Goal: Information Seeking & Learning: Find specific fact

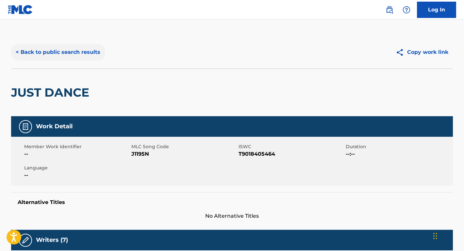
click at [68, 56] on button "< Back to public search results" at bounding box center [58, 52] width 94 height 16
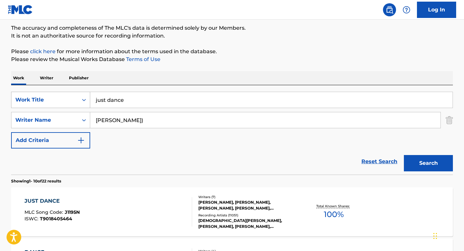
drag, startPoint x: 136, startPoint y: 104, endPoint x: 89, endPoint y: 97, distance: 47.5
click at [89, 97] on div "SearchWithCriteria516ac99b-7757-49d7-b075-bcbaa4293323 Work Title just dance" at bounding box center [232, 100] width 442 height 16
type input "ONE LIFE"
drag, startPoint x: 146, startPoint y: 121, endPoint x: 67, endPoint y: 120, distance: 79.4
click at [67, 120] on div "SearchWithCriteria67b8f4ac-978f-4655-81e8-67664a953dd9 Writer Name [PERSON_NAME…" at bounding box center [232, 120] width 442 height 16
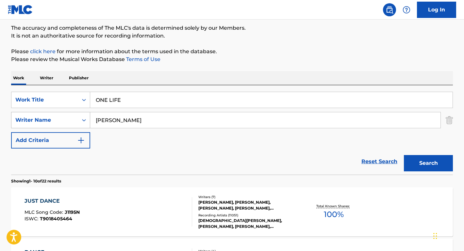
click at [428, 163] on button "Search" at bounding box center [428, 163] width 49 height 16
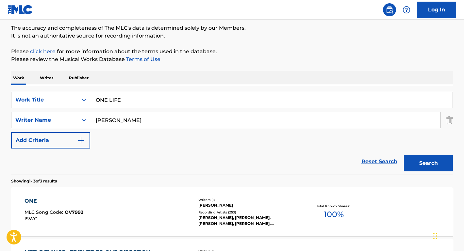
click at [428, 163] on button "Search" at bounding box center [428, 163] width 49 height 16
drag, startPoint x: 107, startPoint y: 119, endPoint x: 79, endPoint y: 115, distance: 28.0
click at [78, 115] on div "SearchWithCriteria67b8f4ac-978f-4655-81e8-67664a953dd9 Writer Name [PERSON_NAME]" at bounding box center [232, 120] width 442 height 16
type input "[PERSON_NAME]"
click at [428, 163] on button "Search" at bounding box center [428, 163] width 49 height 16
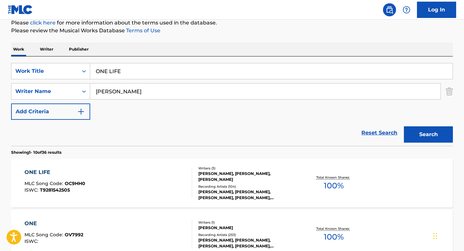
scroll to position [93, 0]
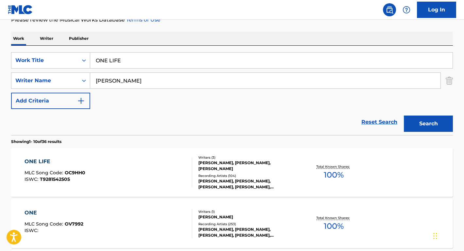
click at [47, 160] on div "ONE LIFE" at bounding box center [54, 162] width 61 height 8
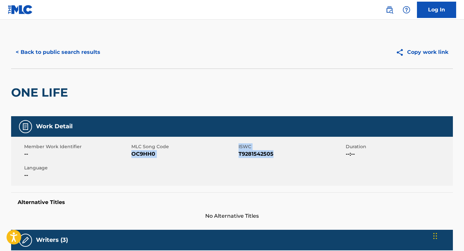
drag, startPoint x: 273, startPoint y: 153, endPoint x: 134, endPoint y: 155, distance: 139.1
click at [132, 155] on div "Member Work Identifier -- MLC Song Code OC9HH0 ISWC T9281542505 Duration --:-- …" at bounding box center [232, 161] width 442 height 49
copy div "OC9HH0 ISWC T9281542505"
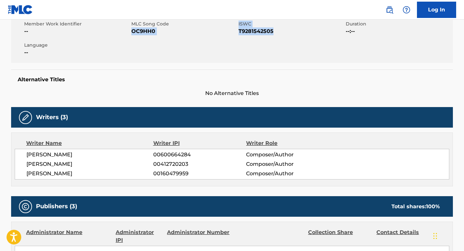
scroll to position [132, 0]
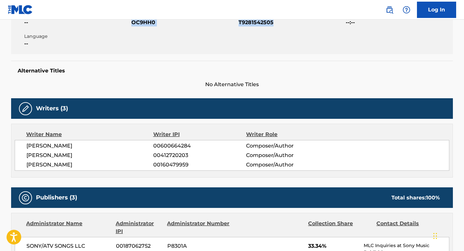
drag, startPoint x: 127, startPoint y: 145, endPoint x: 3, endPoint y: 144, distance: 123.4
copy span "[PERSON_NAME]"
drag, startPoint x: 68, startPoint y: 155, endPoint x: 22, endPoint y: 155, distance: 46.1
click at [22, 155] on div "[PERSON_NAME] 00600664284 Composer/Author [PERSON_NAME] 00412720203 Composer/Au…" at bounding box center [232, 155] width 434 height 31
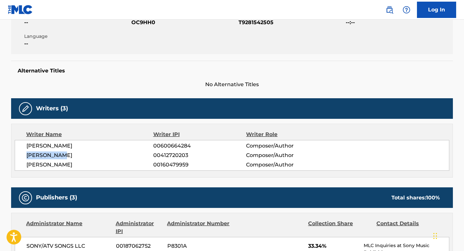
copy span "[PERSON_NAME]"
drag, startPoint x: 91, startPoint y: 164, endPoint x: 25, endPoint y: 164, distance: 65.6
click at [25, 164] on div "[PERSON_NAME] 00600664284 Composer/Author [PERSON_NAME] 00412720203 Composer/Au…" at bounding box center [232, 155] width 434 height 31
copy span "[PERSON_NAME]"
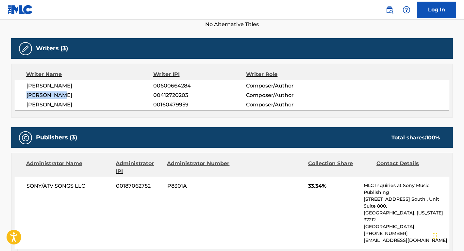
scroll to position [209, 0]
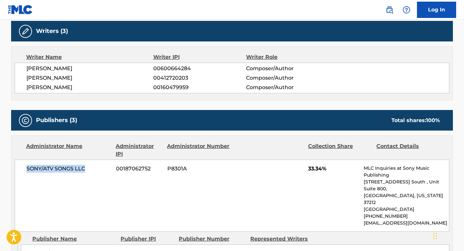
drag, startPoint x: 89, startPoint y: 171, endPoint x: 28, endPoint y: 169, distance: 61.7
click at [28, 169] on span "SONY/ATV SONGS LLC" at bounding box center [68, 169] width 85 height 8
copy span "SONY/ATV SONGS LLC"
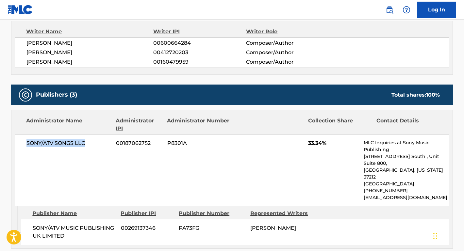
scroll to position [271, 0]
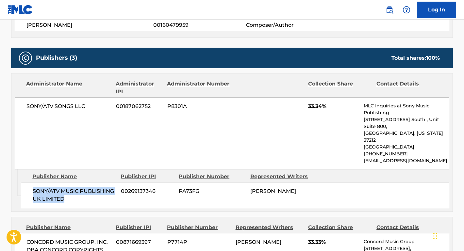
drag, startPoint x: 72, startPoint y: 183, endPoint x: 21, endPoint y: 177, distance: 50.6
click at [21, 182] on div "SONY/ATV MUSIC PUBLISHING UK LIMITED 00269137346 PA73FG [PERSON_NAME]" at bounding box center [235, 195] width 428 height 26
copy span "SONY/ATV MUSIC PUBLISHING UK LIMITED"
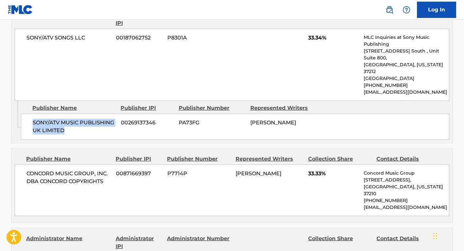
scroll to position [363, 0]
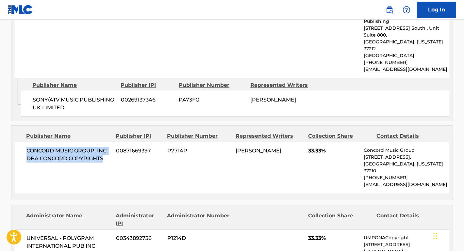
drag, startPoint x: 106, startPoint y: 145, endPoint x: 18, endPoint y: 136, distance: 88.7
click at [18, 142] on div "CONCORD MUSIC GROUP, INC. DBA CONCORD COPYRIGHTS 00871669397 P7714P [PERSON_NAM…" at bounding box center [232, 168] width 434 height 52
copy span "CONCORD MUSIC GROUP, INC. DBA CONCORD COPYRIGHTS"
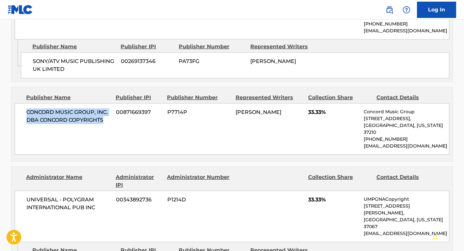
scroll to position [445, 0]
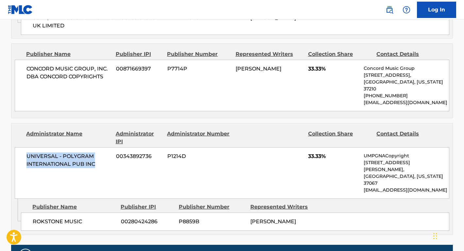
drag, startPoint x: 102, startPoint y: 145, endPoint x: 18, endPoint y: 135, distance: 84.5
click at [18, 147] on div "UNIVERSAL - POLYGRAM INTERNATIONAL PUB INC 00343892736 P1214D 33.33% UMPGNACopy…" at bounding box center [232, 173] width 434 height 52
copy span "UNIVERSAL - POLYGRAM INTERNATIONAL PUB INC"
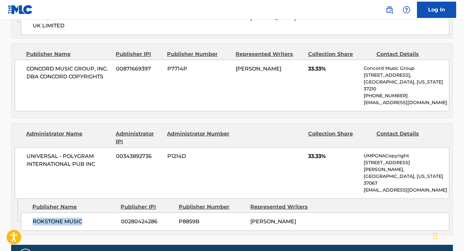
drag, startPoint x: 87, startPoint y: 184, endPoint x: 24, endPoint y: 184, distance: 63.0
click at [24, 213] on div "ROKSTONE MUSIC 00280424286 P8859B [PERSON_NAME]" at bounding box center [235, 222] width 428 height 18
copy span "ROKSTONE MUSIC"
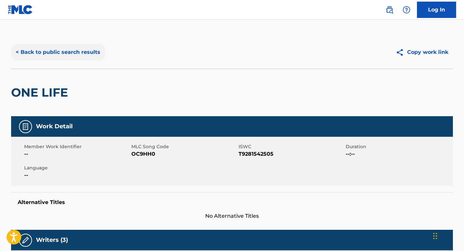
scroll to position [0, 0]
click at [87, 50] on button "< Back to public search results" at bounding box center [58, 52] width 94 height 16
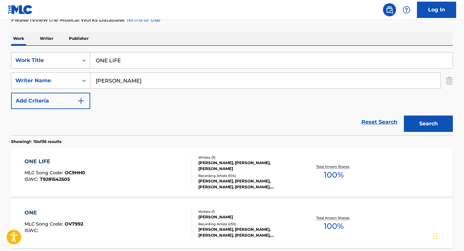
drag, startPoint x: 133, startPoint y: 67, endPoint x: 75, endPoint y: 57, distance: 59.3
click at [75, 57] on div "SearchWithCriteria516ac99b-7757-49d7-b075-bcbaa4293323 Work Title ONE LIFE" at bounding box center [232, 60] width 442 height 16
paste input "[PERSON_NAME]"
type input "[PERSON_NAME]"
drag, startPoint x: 127, startPoint y: 82, endPoint x: 70, endPoint y: 79, distance: 57.9
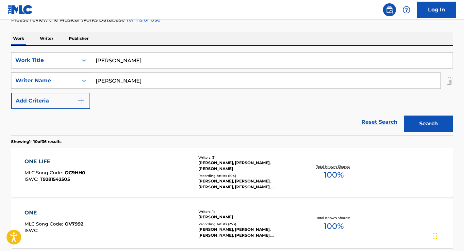
click at [70, 79] on div "SearchWithCriteria67b8f4ac-978f-4655-81e8-67664a953dd9 Writer Name [PERSON_NAME]" at bounding box center [232, 80] width 442 height 16
paste input "[PERSON_NAME]"
type input "[PERSON_NAME]"
drag, startPoint x: 154, startPoint y: 69, endPoint x: 97, endPoint y: 63, distance: 57.5
click at [97, 63] on div "SearchWithCriteria516ac99b-7757-49d7-b075-bcbaa4293323 Work Title [PERSON_NAME]…" at bounding box center [232, 80] width 442 height 57
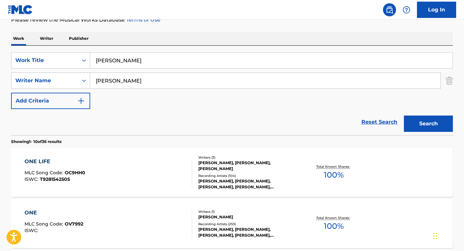
click at [97, 63] on input "[PERSON_NAME]" at bounding box center [271, 61] width 362 height 16
drag, startPoint x: 141, startPoint y: 62, endPoint x: 86, endPoint y: 62, distance: 55.5
click at [86, 62] on div "SearchWithCriteria516ac99b-7757-49d7-b075-bcbaa4293323 Work Title [PERSON_NAME]" at bounding box center [232, 60] width 442 height 16
type input "[GEOGRAPHIC_DATA]"
click at [428, 124] on button "Search" at bounding box center [428, 124] width 49 height 16
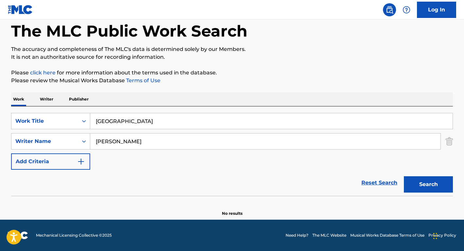
scroll to position [32, 0]
click at [117, 140] on input "[PERSON_NAME]" at bounding box center [265, 142] width 350 height 16
click at [428, 185] on button "Search" at bounding box center [428, 184] width 49 height 16
drag, startPoint x: 110, startPoint y: 142, endPoint x: 71, endPoint y: 141, distance: 39.2
click at [71, 141] on div "SearchWithCriteria67b8f4ac-978f-4655-81e8-67664a953dd9 Writer Name [PERSON_NAME]" at bounding box center [232, 141] width 442 height 16
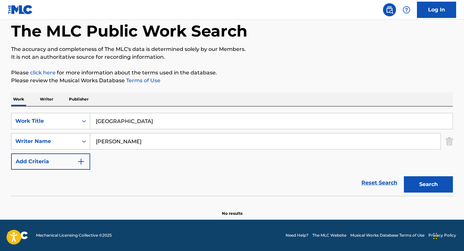
type input "[PERSON_NAME]"
click at [428, 185] on button "Search" at bounding box center [428, 184] width 49 height 16
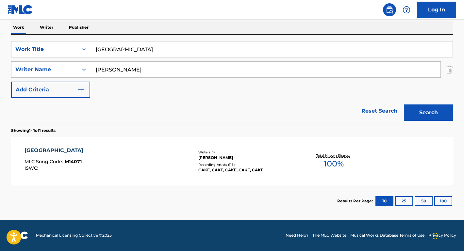
scroll to position [104, 0]
click at [34, 152] on div "[GEOGRAPHIC_DATA]" at bounding box center [55, 151] width 62 height 8
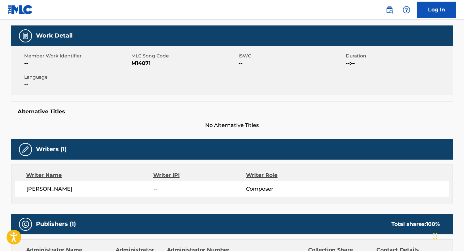
scroll to position [124, 0]
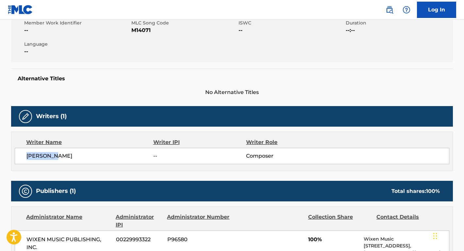
drag, startPoint x: 68, startPoint y: 154, endPoint x: 15, endPoint y: 154, distance: 53.2
click at [15, 154] on div "[PERSON_NAME] -- Composer" at bounding box center [232, 156] width 434 height 16
copy span "[PERSON_NAME]"
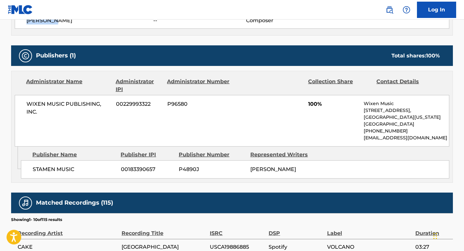
scroll to position [278, 0]
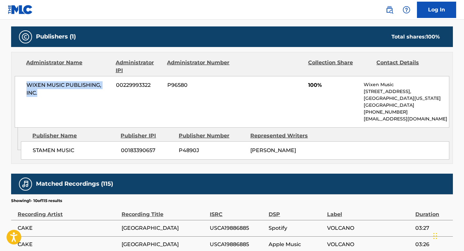
drag, startPoint x: 51, startPoint y: 97, endPoint x: 19, endPoint y: 82, distance: 35.8
click at [19, 82] on div "WIXEN MUSIC PUBLISHING, INC. 00229993322 P96580 100% Wixen Music [STREET_ADDRES…" at bounding box center [232, 102] width 434 height 52
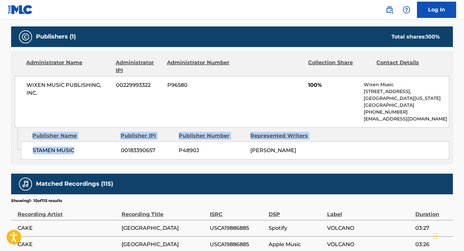
drag, startPoint x: 82, startPoint y: 151, endPoint x: 14, endPoint y: 151, distance: 67.6
click at [14, 151] on div "Admin Original Publisher Connecting Line Publisher Name Publisher IPI Publisher…" at bounding box center [231, 146] width 441 height 36
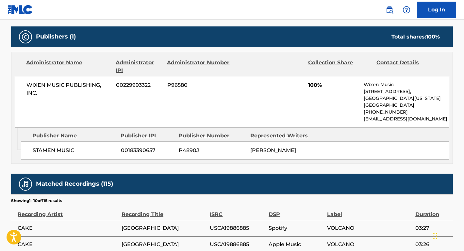
click at [53, 147] on span "STAMEN MUSIC" at bounding box center [74, 151] width 83 height 8
drag, startPoint x: 72, startPoint y: 150, endPoint x: 27, endPoint y: 150, distance: 45.1
click at [27, 150] on div "STAMEN MUSIC 00183390657 P4890J [PERSON_NAME]" at bounding box center [235, 150] width 428 height 18
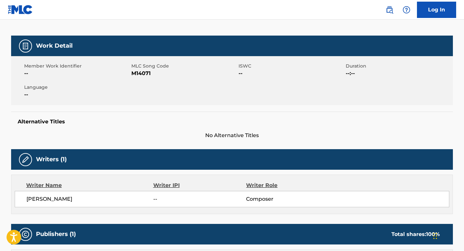
scroll to position [51, 0]
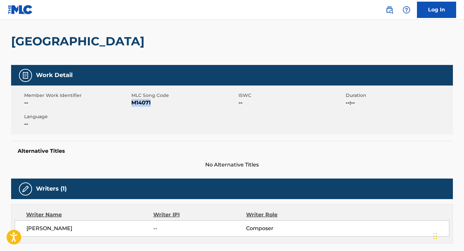
drag, startPoint x: 156, startPoint y: 104, endPoint x: 132, endPoint y: 103, distance: 23.9
click at [132, 103] on span "M14071" at bounding box center [183, 103] width 105 height 8
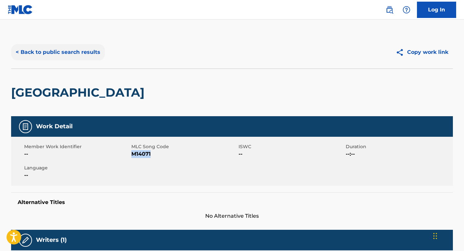
scroll to position [0, 0]
click at [87, 56] on button "< Back to public search results" at bounding box center [58, 52] width 94 height 16
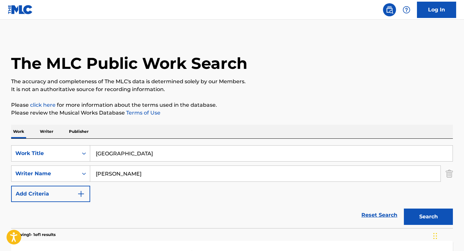
scroll to position [67, 0]
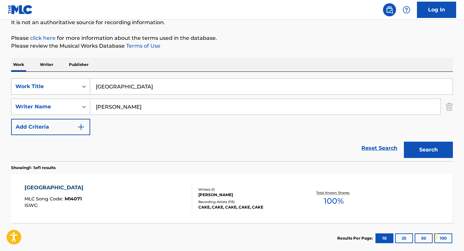
drag, startPoint x: 140, startPoint y: 87, endPoint x: 85, endPoint y: 85, distance: 54.9
click at [85, 85] on div "SearchWithCriteria516ac99b-7757-49d7-b075-bcbaa4293323 Work Title [GEOGRAPHIC_D…" at bounding box center [232, 86] width 442 height 16
type input "GOODBYE"
drag, startPoint x: 122, startPoint y: 106, endPoint x: 80, endPoint y: 106, distance: 41.8
click at [80, 106] on div "SearchWithCriteria67b8f4ac-978f-4655-81e8-67664a953dd9 Writer Name [PERSON_NAME]" at bounding box center [232, 107] width 442 height 16
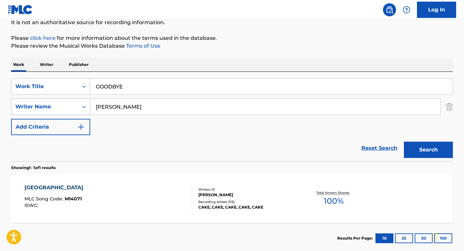
type input "[PERSON_NAME]"
click at [428, 150] on button "Search" at bounding box center [428, 150] width 49 height 16
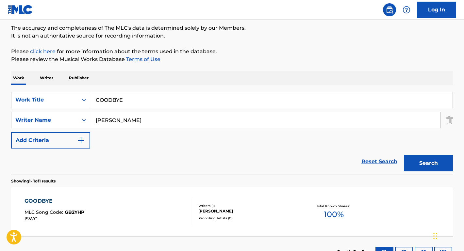
click at [46, 198] on div "GOODBYE" at bounding box center [54, 201] width 60 height 8
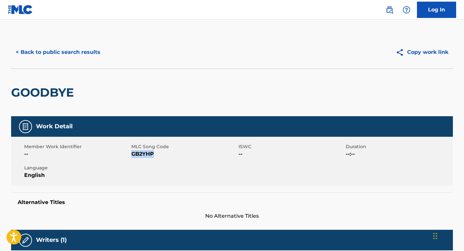
drag, startPoint x: 156, startPoint y: 154, endPoint x: 132, endPoint y: 154, distance: 23.8
click at [132, 154] on span "GB2YHP" at bounding box center [183, 154] width 105 height 8
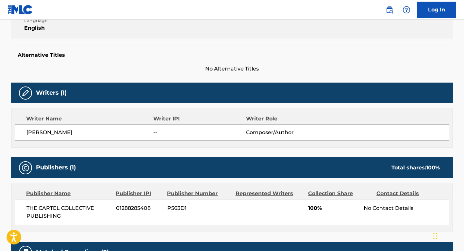
scroll to position [158, 0]
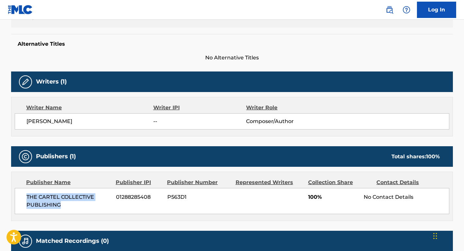
drag, startPoint x: 68, startPoint y: 208, endPoint x: 19, endPoint y: 199, distance: 49.7
click at [19, 199] on div "THE CARTEL COLLECTIVE PUBLISHING 01288285408 P563D1 100% No Contact Details" at bounding box center [232, 201] width 434 height 26
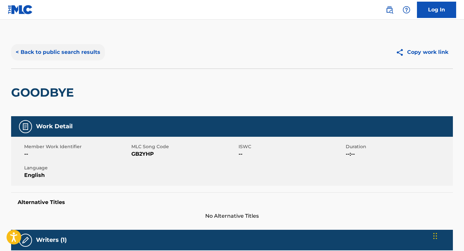
scroll to position [0, 0]
click at [57, 52] on button "< Back to public search results" at bounding box center [58, 52] width 94 height 16
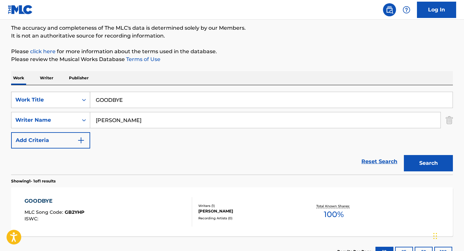
click at [62, 100] on div "Work Title" at bounding box center [44, 100] width 59 height 8
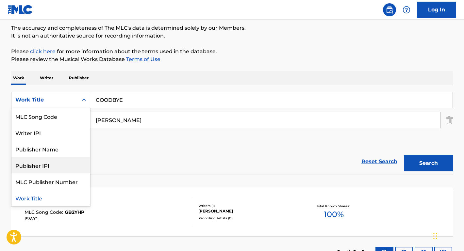
scroll to position [0, 0]
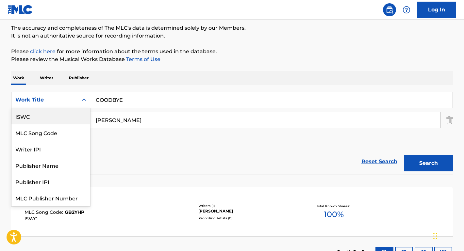
click at [58, 120] on div "ISWC" at bounding box center [50, 116] width 78 height 16
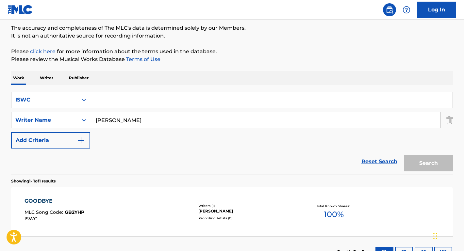
click at [132, 102] on input "Search Form" at bounding box center [271, 100] width 362 height 16
paste input "T-071.495.078-3"
type input "T-071.495.078-3"
drag, startPoint x: 165, startPoint y: 118, endPoint x: 49, endPoint y: 117, distance: 116.3
click at [49, 117] on div "SearchWithCriteria67b8f4ac-978f-4655-81e8-67664a953dd9 Writer Name [PERSON_NAME]" at bounding box center [232, 120] width 442 height 16
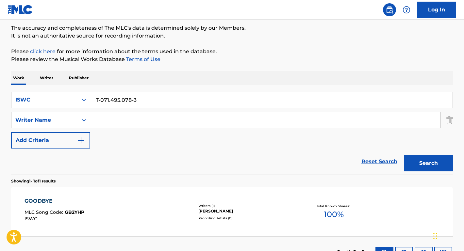
click at [428, 163] on button "Search" at bounding box center [428, 163] width 49 height 16
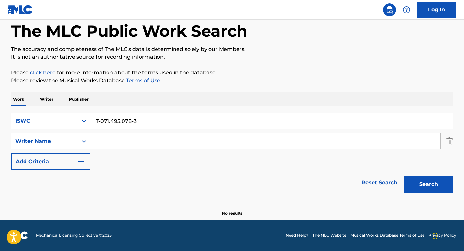
scroll to position [32, 0]
click at [132, 120] on input "T-071.495.078-3" at bounding box center [271, 121] width 362 height 16
type input "T0714950783"
click at [428, 185] on button "Search" at bounding box center [428, 184] width 49 height 16
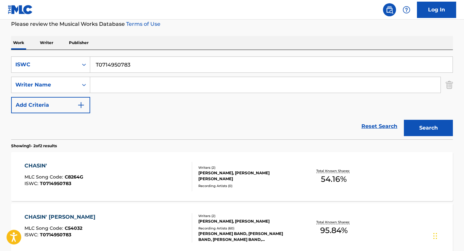
scroll to position [142, 0]
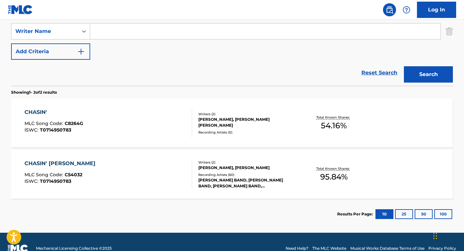
click at [60, 161] on div "CHASIN' [PERSON_NAME]" at bounding box center [61, 164] width 74 height 8
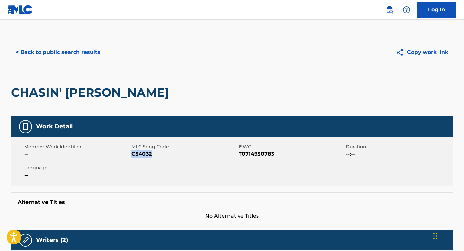
drag, startPoint x: 157, startPoint y: 153, endPoint x: 132, endPoint y: 154, distance: 24.8
click at [132, 154] on span "C54032" at bounding box center [183, 154] width 105 height 8
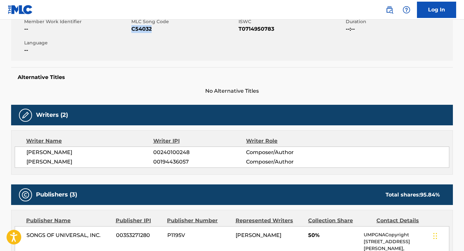
scroll to position [151, 0]
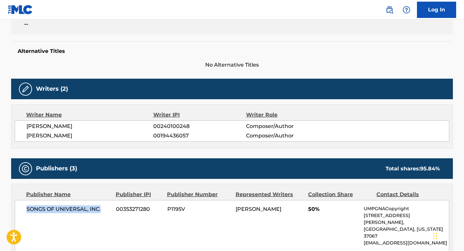
drag, startPoint x: 101, startPoint y: 210, endPoint x: 18, endPoint y: 210, distance: 83.6
click at [18, 210] on div "SONGS OF UNIVERSAL, INC. 00353271280 P1195V [PERSON_NAME] 50% UMPGNACopyright […" at bounding box center [232, 226] width 434 height 52
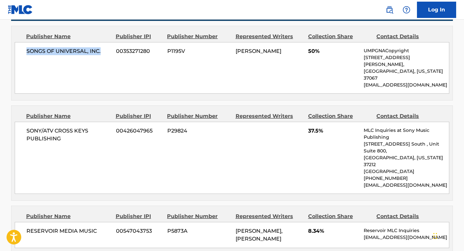
scroll to position [333, 0]
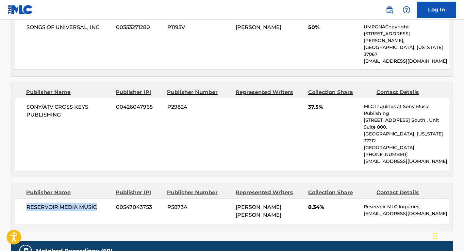
drag, startPoint x: 99, startPoint y: 179, endPoint x: 4, endPoint y: 179, distance: 95.0
click at [4, 179] on div "< Back to public search results Copy work link [PERSON_NAME]' [PERSON_NAME] Wor…" at bounding box center [231, 88] width 457 height 771
